Goal: Find specific page/section: Find specific page/section

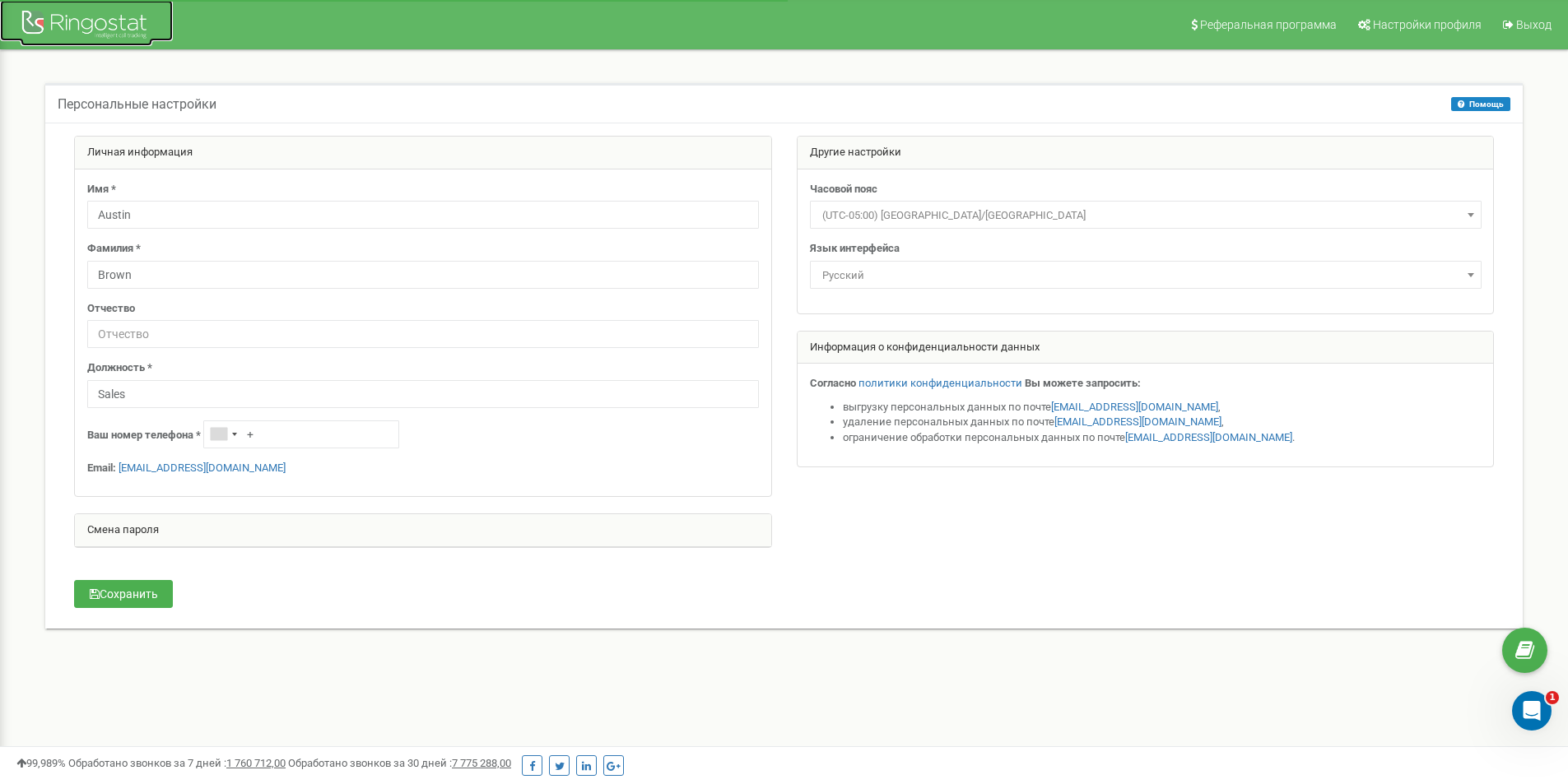
click at [137, 16] on div at bounding box center [87, 26] width 132 height 40
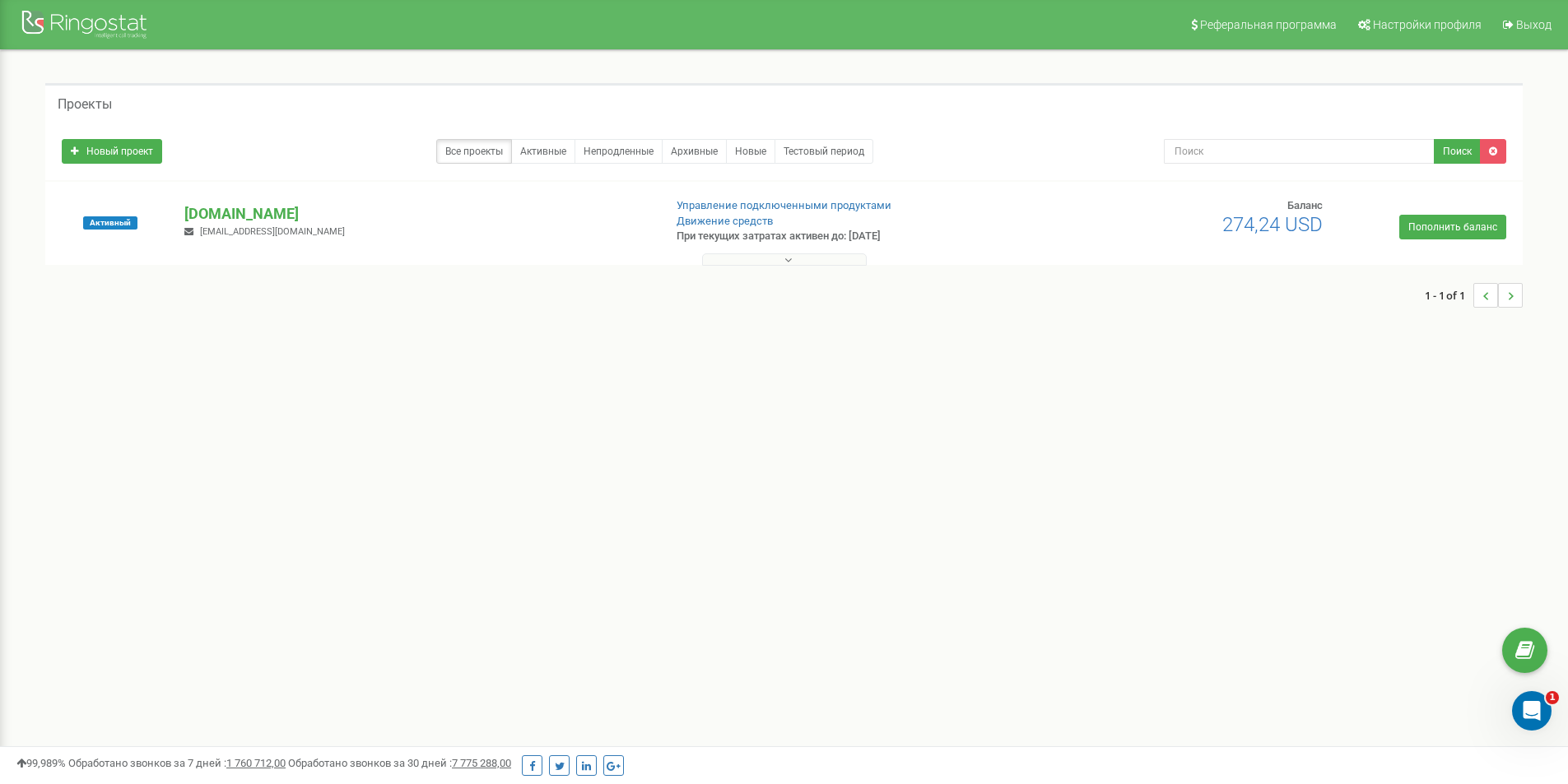
click at [712, 251] on div at bounding box center [784, 256] width 1470 height 16
click at [807, 261] on button at bounding box center [784, 259] width 165 height 12
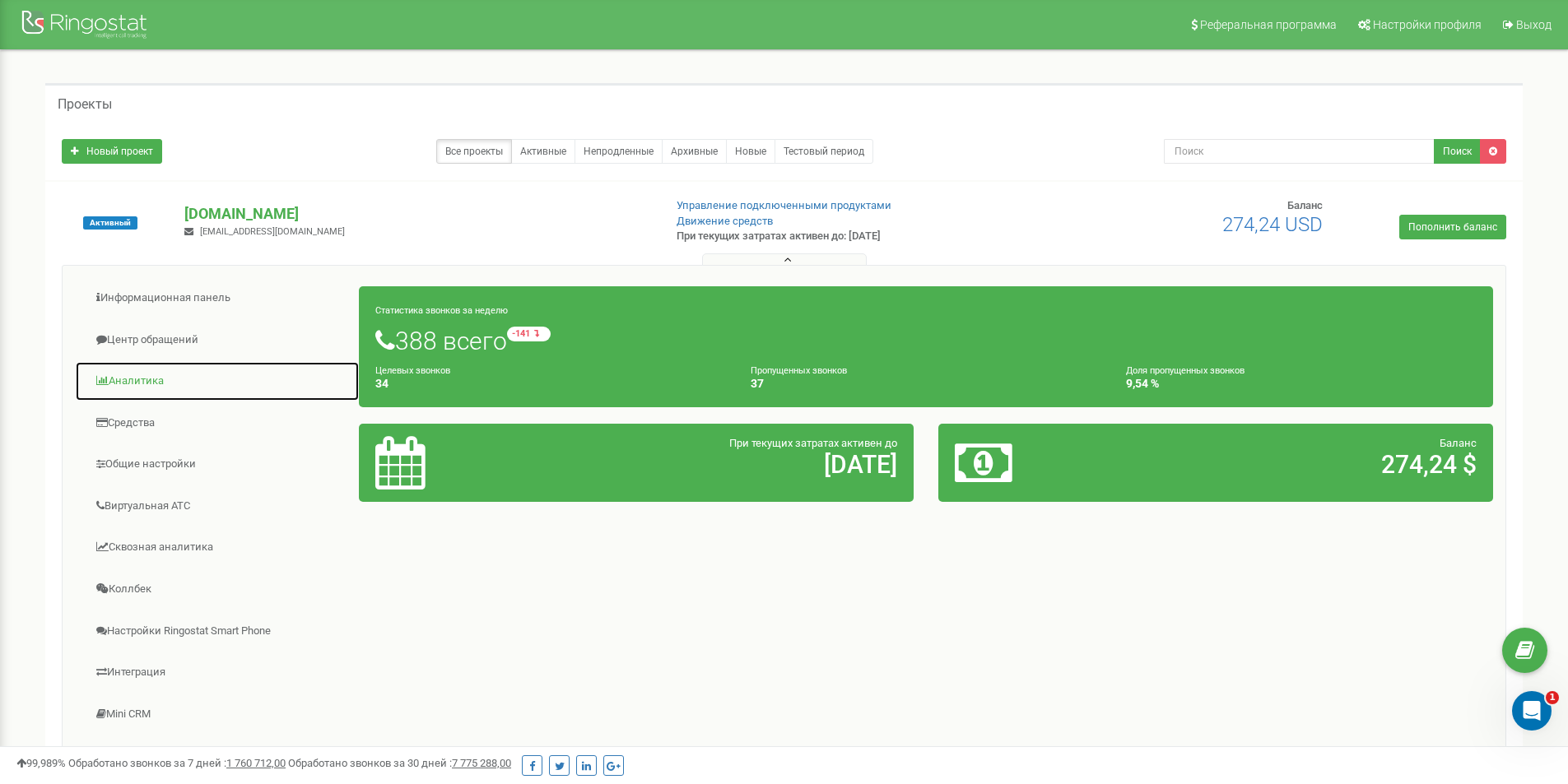
click at [158, 386] on link "Аналитика" at bounding box center [217, 381] width 285 height 40
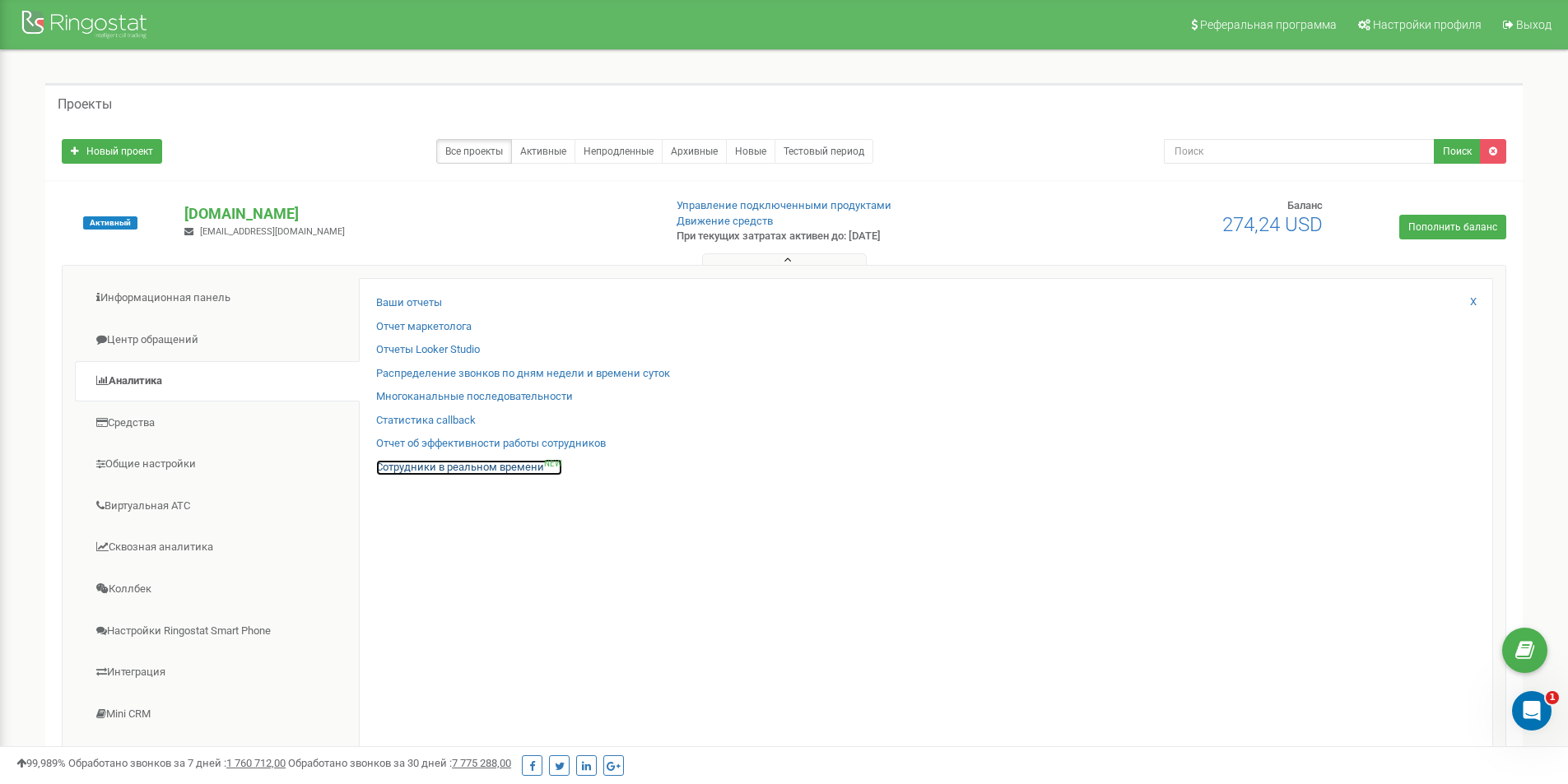
click at [478, 466] on link "Сотрудники в реальном времени NEW" at bounding box center [469, 467] width 186 height 16
